Goal: Register for event/course

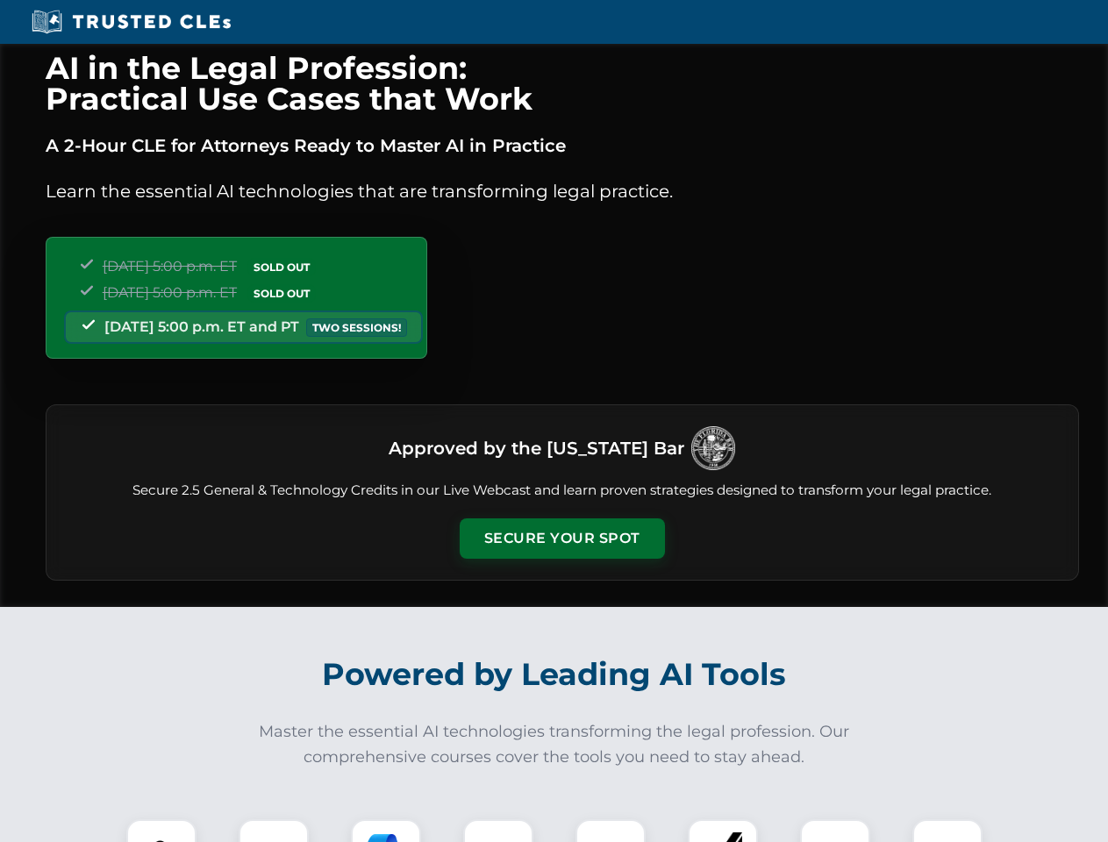
click at [562, 539] on button "Secure Your Spot" at bounding box center [562, 539] width 205 height 40
click at [161, 831] on img at bounding box center [161, 854] width 51 height 51
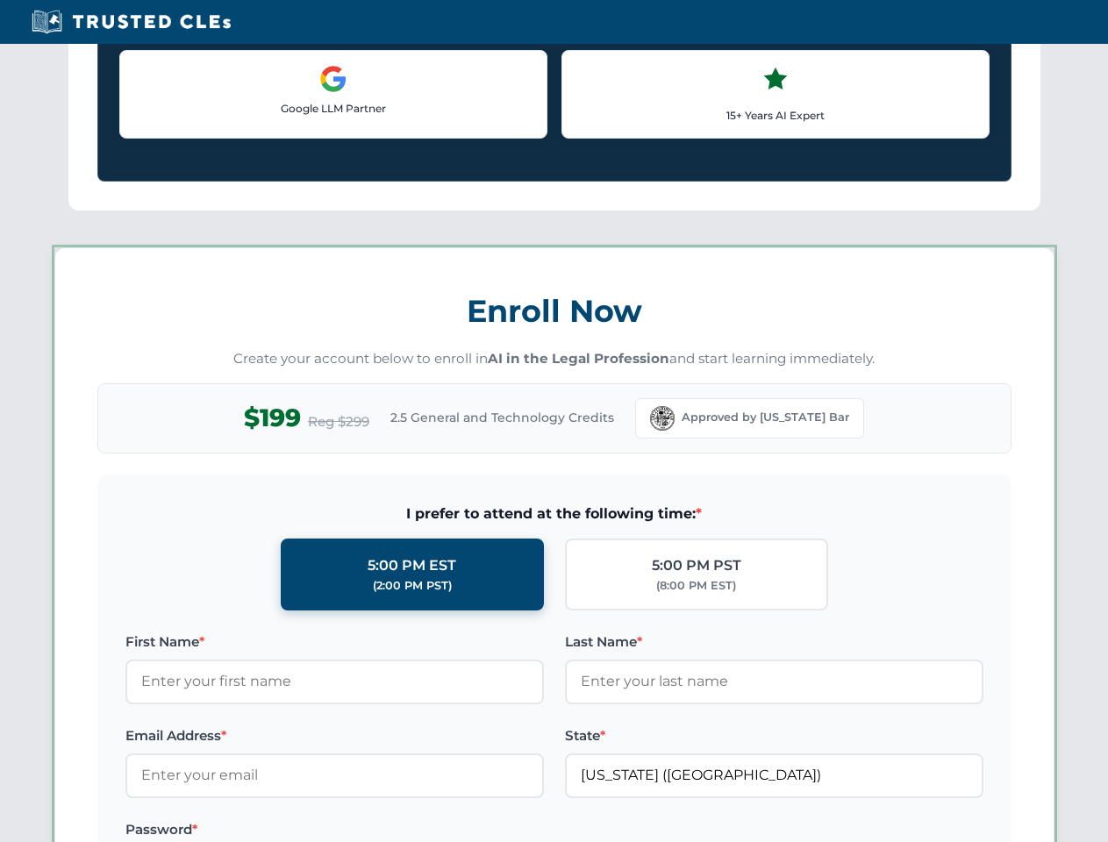
click at [386, 831] on label "Password *" at bounding box center [334, 830] width 419 height 21
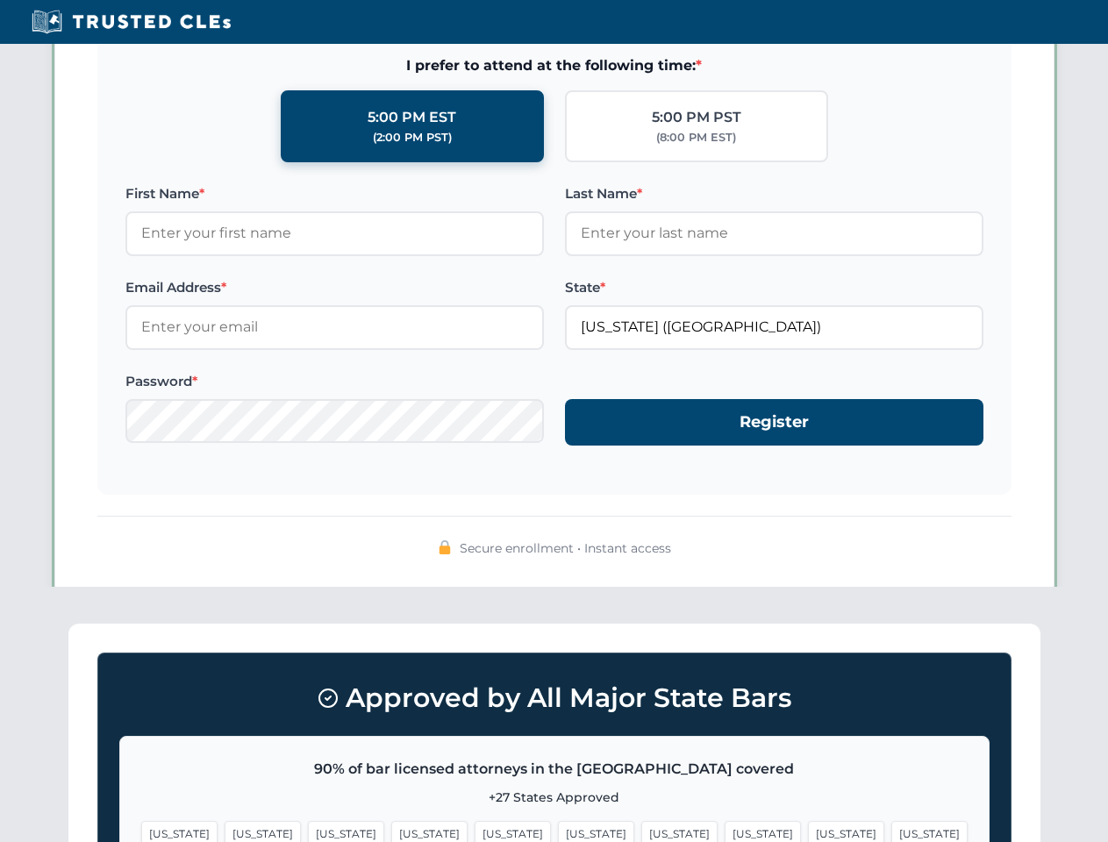
click at [808, 831] on span "[US_STATE]" at bounding box center [846, 833] width 76 height 25
